Goal: Task Accomplishment & Management: Use online tool/utility

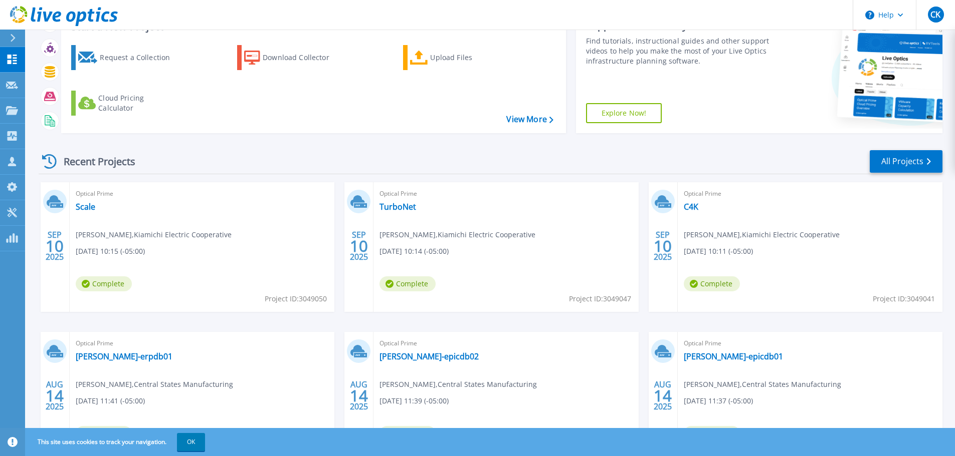
scroll to position [141, 0]
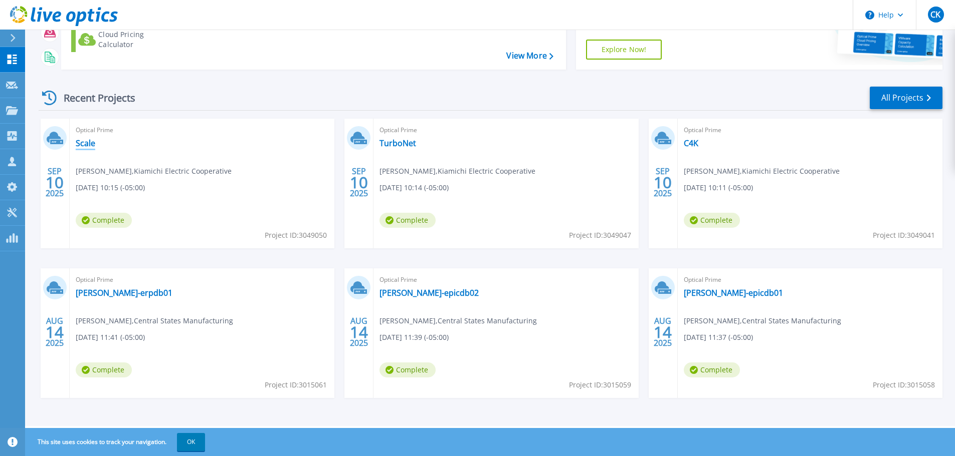
click at [84, 146] on link "Scale" at bounding box center [86, 143] width 20 height 10
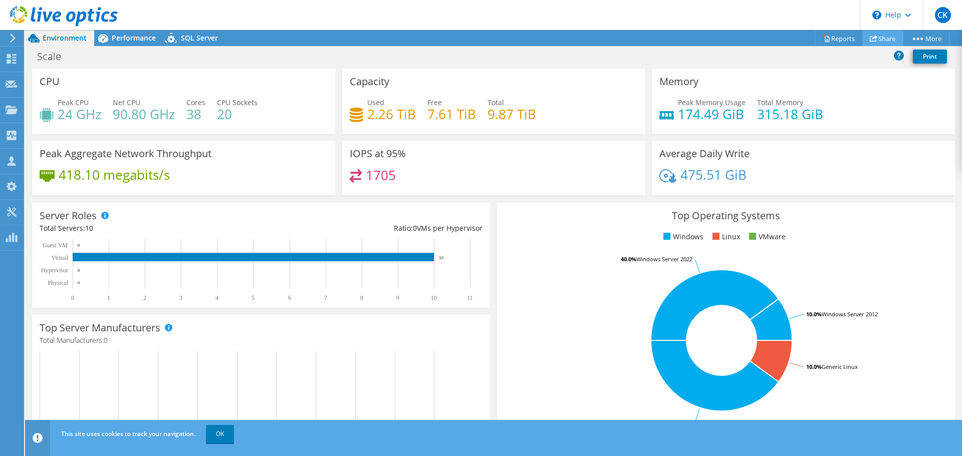
click at [874, 37] on link "Share" at bounding box center [882, 39] width 41 height 16
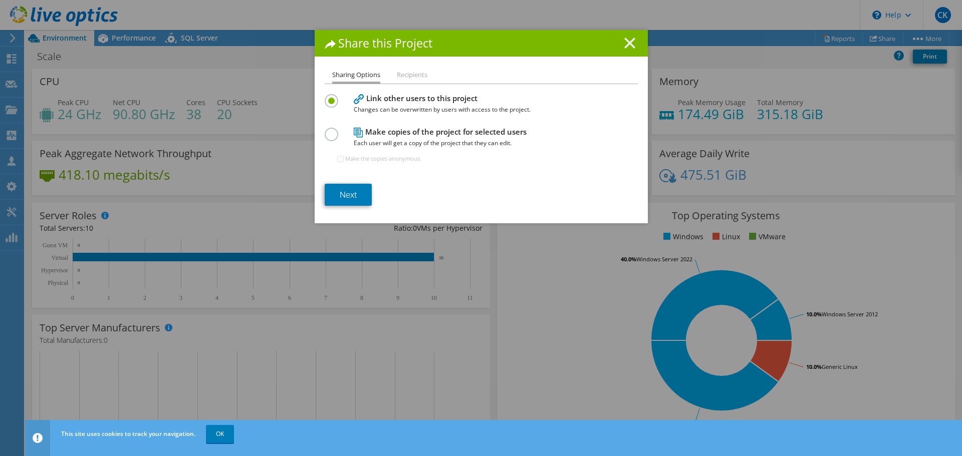
click at [630, 44] on icon at bounding box center [629, 43] width 11 height 11
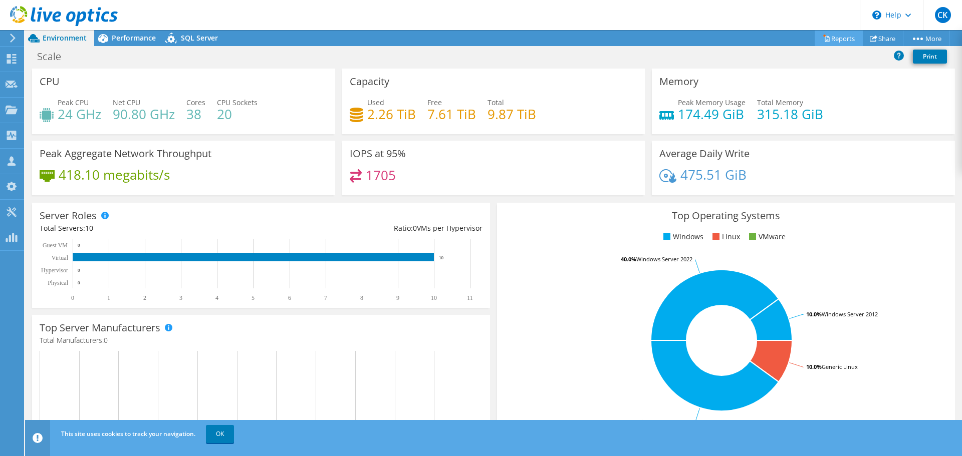
click at [837, 37] on link "Reports" at bounding box center [839, 39] width 48 height 16
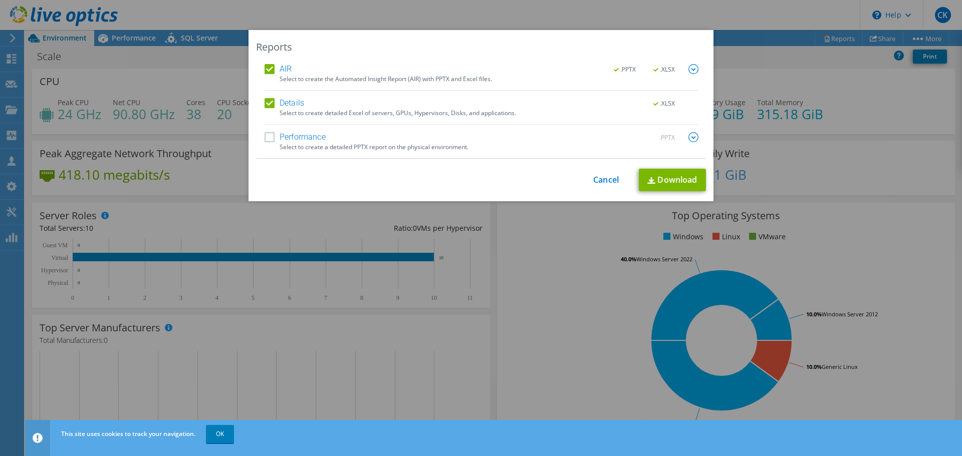
click at [265, 139] on label "Performance" at bounding box center [295, 137] width 61 height 10
click at [0, 0] on input "Performance" at bounding box center [0, 0] width 0 height 0
click at [669, 185] on link "Download" at bounding box center [672, 180] width 67 height 23
click at [606, 178] on link "Cancel" at bounding box center [606, 180] width 26 height 10
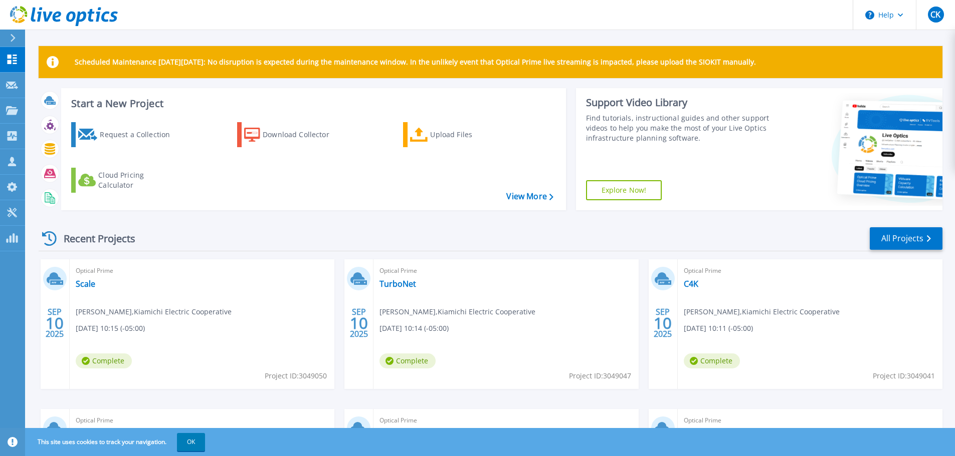
click at [529, 333] on div "Optical Prime TurboNet [PERSON_NAME] , Kiamichi Electric Cooperative [DATE] 10:…" at bounding box center [505, 325] width 265 height 130
click at [391, 287] on link "TurboNet" at bounding box center [397, 284] width 37 height 10
click at [688, 281] on link "C4K" at bounding box center [690, 284] width 15 height 10
